Goal: Information Seeking & Learning: Compare options

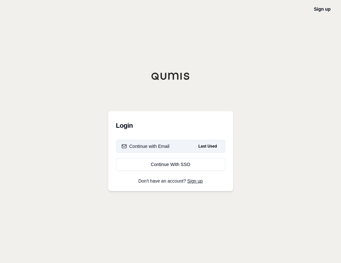
click at [141, 147] on div "Continue with Email" at bounding box center [145, 146] width 48 height 6
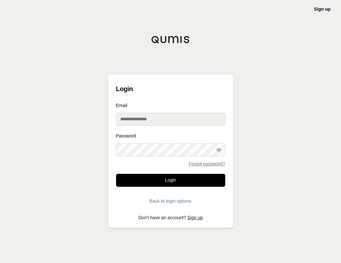
type input "**********"
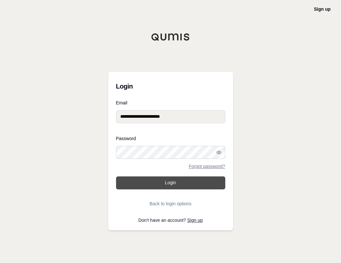
click at [157, 181] on button "Login" at bounding box center [170, 183] width 109 height 13
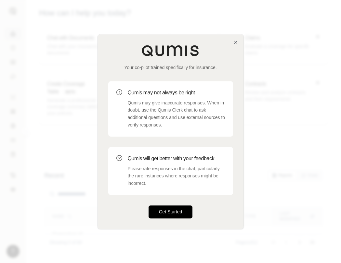
click at [177, 212] on button "Get Started" at bounding box center [170, 212] width 44 height 13
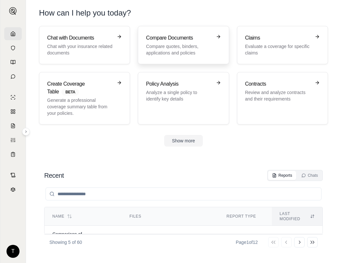
click at [180, 43] on p "Compare quotes, binders, applications and policies" at bounding box center [179, 49] width 66 height 13
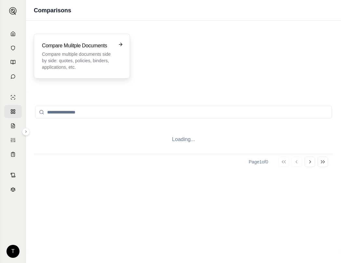
click at [56, 56] on p "Compare multiple documents side by side: quotes, policies, binders, application…" at bounding box center [77, 60] width 71 height 19
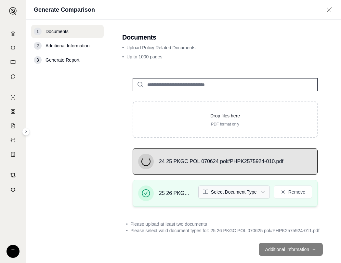
click at [258, 190] on html "T Generate Comparison 1 Documents 2 Additional Information 3 Generate Report Do…" at bounding box center [170, 131] width 341 height 263
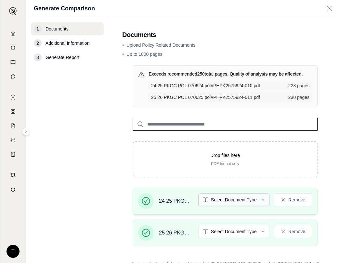
click at [260, 199] on html "T Generate Comparison 1 Documents 2 Additional Information 3 Generate Report Do…" at bounding box center [170, 131] width 341 height 263
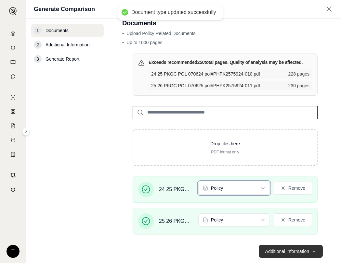
scroll to position [26, 0]
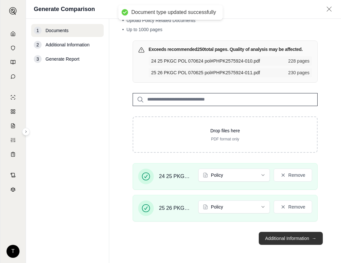
click at [279, 239] on button "Additional Information →" at bounding box center [291, 238] width 64 height 13
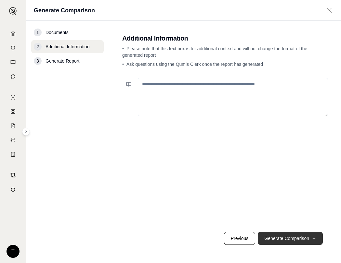
click at [279, 237] on button "Generate Comparison →" at bounding box center [290, 238] width 65 height 13
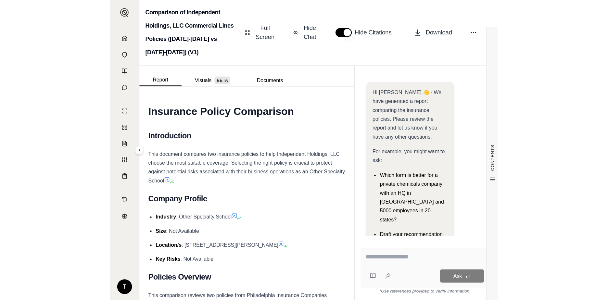
scroll to position [158, 0]
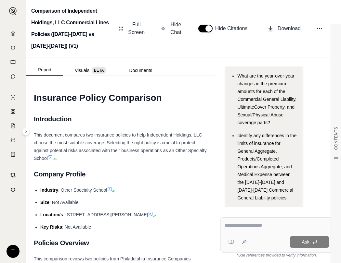
click at [115, 218] on li "Location/s : [STREET_ADDRESS][PERSON_NAME]" at bounding box center [123, 215] width 167 height 8
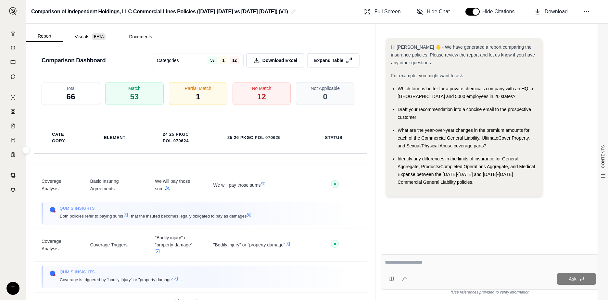
scroll to position [1279, 0]
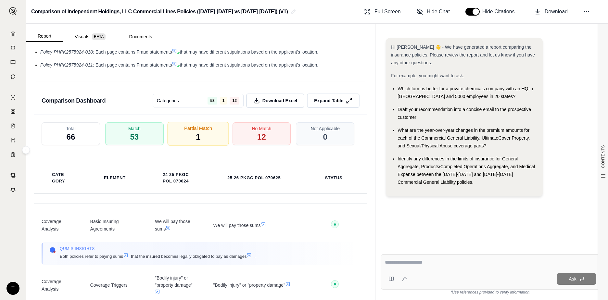
click at [183, 142] on div "Partial Match 1" at bounding box center [197, 134] width 61 height 24
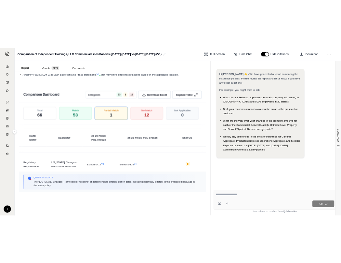
scroll to position [1311, 0]
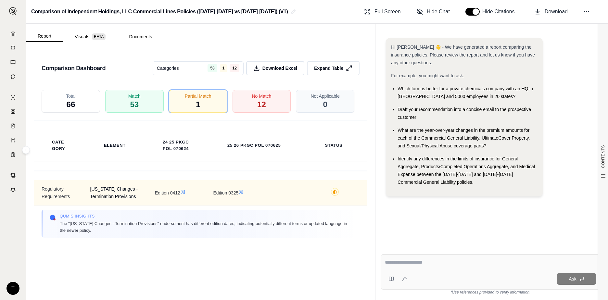
click at [88, 197] on td "[US_STATE] Changes - Termination Provisions" at bounding box center [115, 192] width 65 height 25
drag, startPoint x: 90, startPoint y: 196, endPoint x: 136, endPoint y: 202, distance: 47.0
click at [136, 200] on span "[US_STATE] Changes - Termination Provisions" at bounding box center [114, 192] width 49 height 15
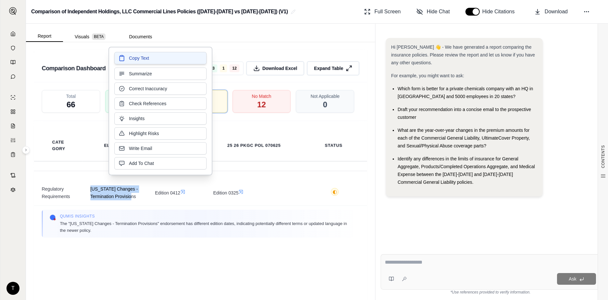
click at [135, 59] on span "Copy Text" at bounding box center [139, 58] width 20 height 6
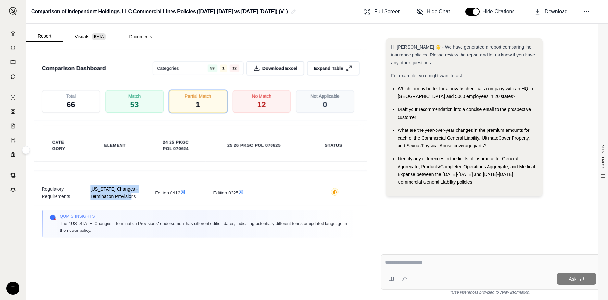
scroll to position [1818, 0]
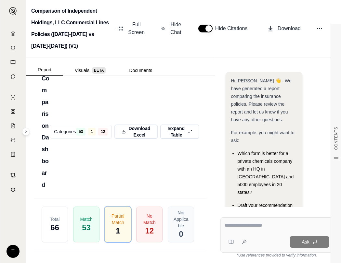
drag, startPoint x: 129, startPoint y: 165, endPoint x: 124, endPoint y: 155, distance: 11.3
click at [129, 165] on div "Comparison Dashboard Categories 53 1 12 Download Excel Expand Table" at bounding box center [120, 129] width 173 height 139
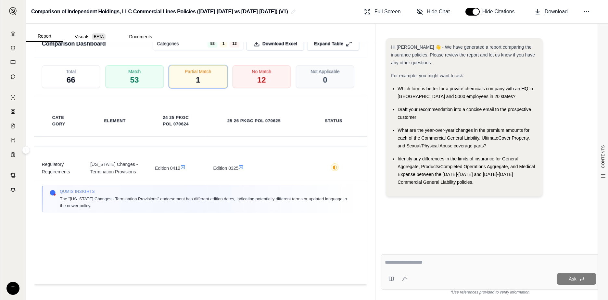
scroll to position [1311, 0]
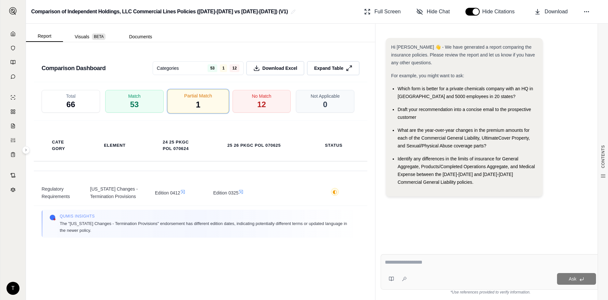
click at [202, 113] on div "Partial Match 1" at bounding box center [197, 101] width 61 height 24
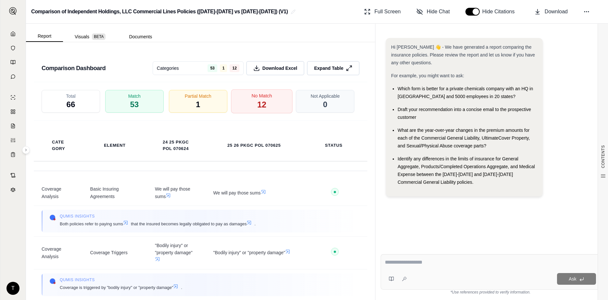
click at [245, 108] on div "No Match 12" at bounding box center [261, 101] width 61 height 24
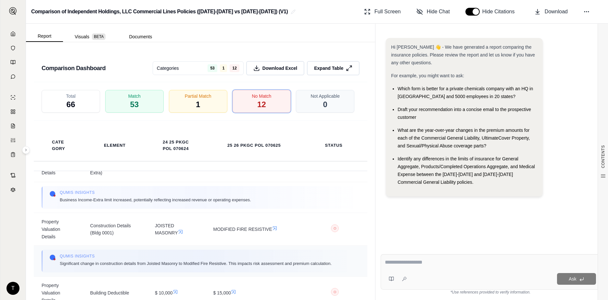
scroll to position [162, 0]
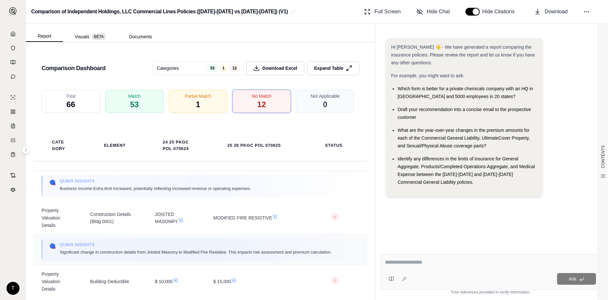
click at [90, 256] on span "Significant change in construction details from Joisted Masonry to Modified Fir…" at bounding box center [196, 252] width 272 height 7
click at [59, 257] on div "Qumis INSIGHTS Significant change in construction details from Joisted Masonry …" at bounding box center [200, 249] width 302 height 15
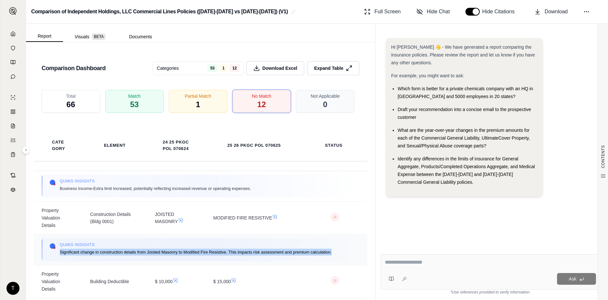
drag, startPoint x: 60, startPoint y: 261, endPoint x: 338, endPoint y: 259, distance: 277.7
click at [340, 257] on div "Qumis INSIGHTS Significant change in construction details from Joisted Masonry …" at bounding box center [200, 249] width 302 height 15
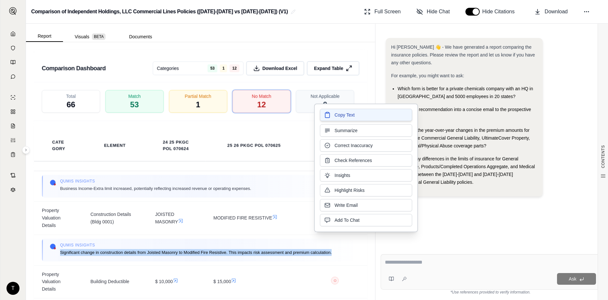
click at [340, 114] on span "Copy Text" at bounding box center [345, 115] width 20 height 6
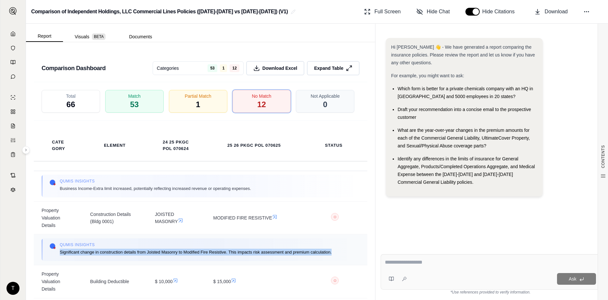
click at [136, 256] on span "Significant change in construction details from Joisted Masonry to Modified Fir…" at bounding box center [196, 252] width 272 height 7
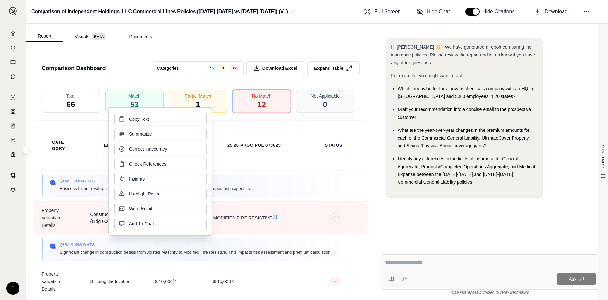
click at [97, 226] on span "Construction Details (Bldg 0001)" at bounding box center [114, 218] width 49 height 15
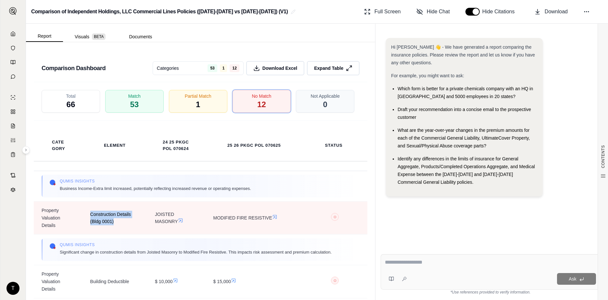
drag, startPoint x: 90, startPoint y: 222, endPoint x: 124, endPoint y: 232, distance: 35.3
click at [124, 226] on span "Construction Details (Bldg 0001)" at bounding box center [114, 218] width 49 height 15
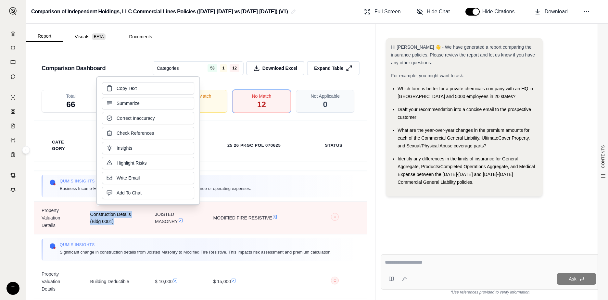
copy span "Construction Details (Bldg 0001)"
drag, startPoint x: 144, startPoint y: 232, endPoint x: 151, endPoint y: 231, distance: 6.8
click at [147, 232] on td "JOISTED MASONRY" at bounding box center [176, 218] width 58 height 33
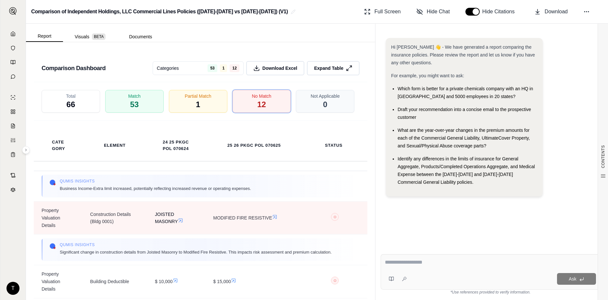
click at [179, 223] on icon at bounding box center [180, 220] width 5 height 5
click at [178, 223] on icon at bounding box center [180, 220] width 5 height 5
click at [273, 219] on icon at bounding box center [275, 217] width 4 height 4
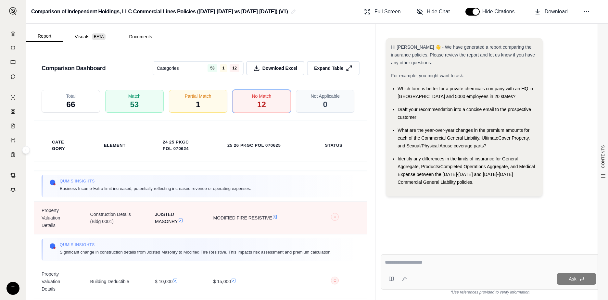
click at [179, 223] on icon at bounding box center [181, 221] width 4 height 4
click at [191, 226] on span "JOISTED MASONRY" at bounding box center [176, 218] width 43 height 15
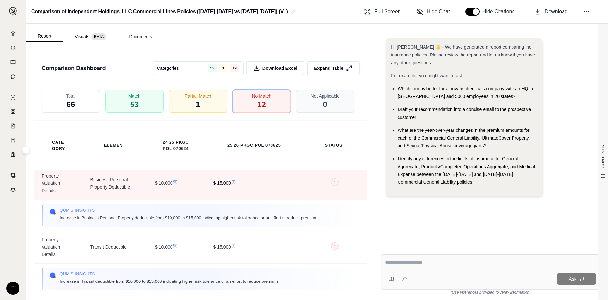
scroll to position [325, 0]
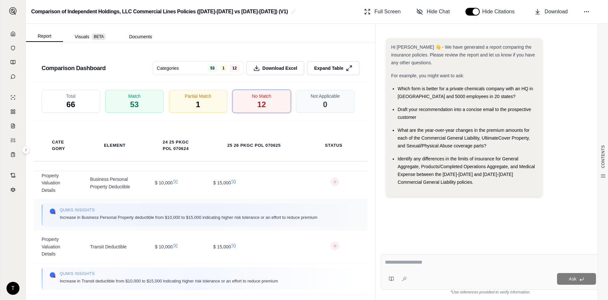
click at [165, 209] on td "Qumis INSIGHTS Increase in Business Personal Property deductible from $10,000 t…" at bounding box center [201, 214] width 334 height 31
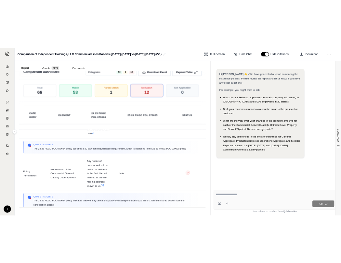
scroll to position [947, 0]
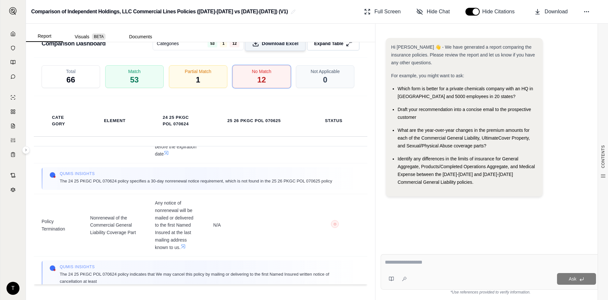
click at [269, 46] on span "Download Excel" at bounding box center [280, 43] width 37 height 7
click at [340, 192] on td "Qumis INSIGHTS The 24 25 PKGC POL 070624 policy specifies a 30-day nonrenewal n…" at bounding box center [201, 178] width 334 height 31
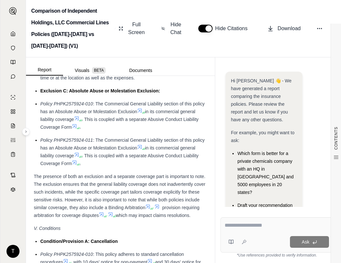
scroll to position [2082, 0]
